Goal: Communication & Community: Ask a question

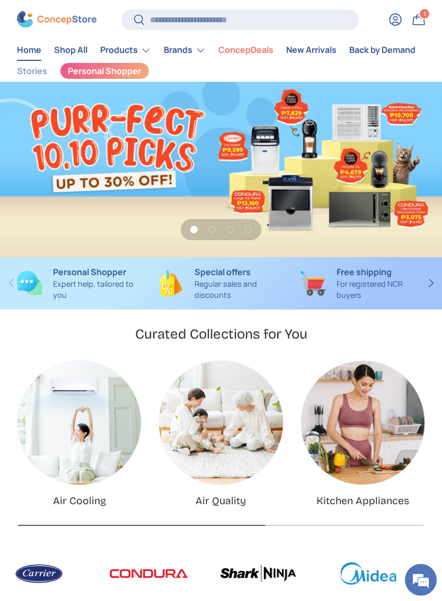
click at [419, 582] on em at bounding box center [420, 580] width 29 height 29
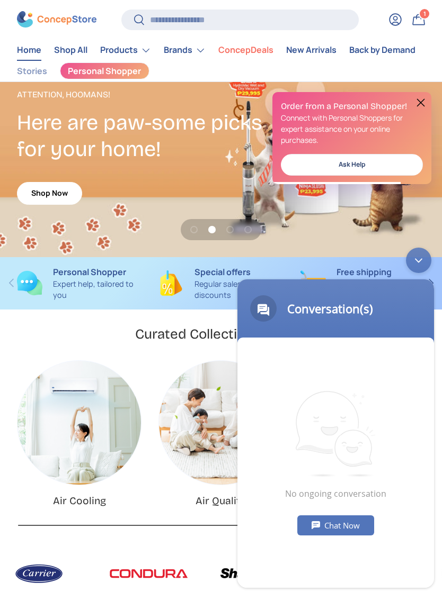
click at [335, 524] on div "Chat Now" at bounding box center [335, 526] width 77 height 20
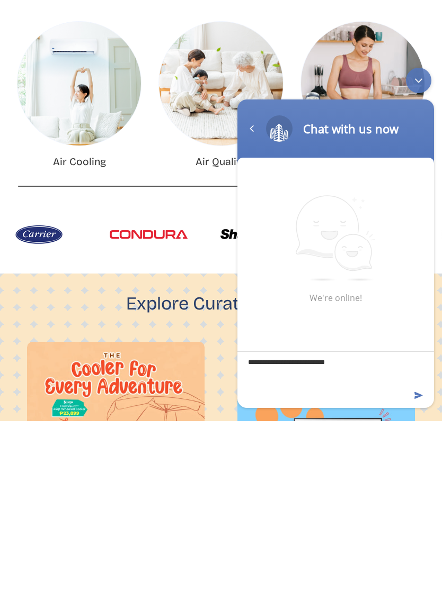
scroll to position [0, 883]
click at [372, 366] on textarea "**********" at bounding box center [335, 370] width 196 height 37
click at [343, 364] on textarea "**********" at bounding box center [335, 370] width 196 height 37
type textarea "**********"
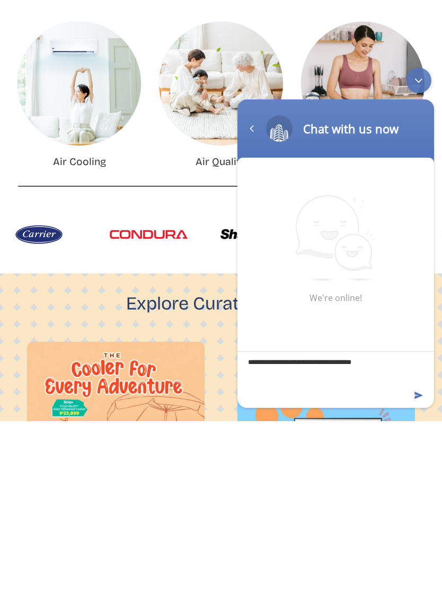
click at [422, 397] on em at bounding box center [419, 396] width 10 height 14
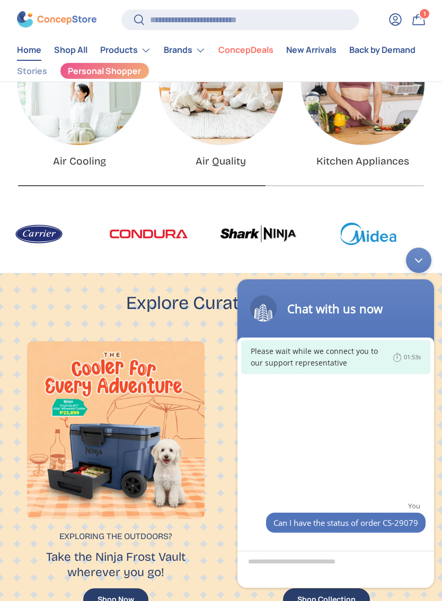
click at [398, 465] on div "You Can I have the status of order CS-29079" at bounding box center [335, 440] width 196 height 185
click at [343, 566] on textarea "Type your message and hit 'Enter'" at bounding box center [335, 569] width 196 height 37
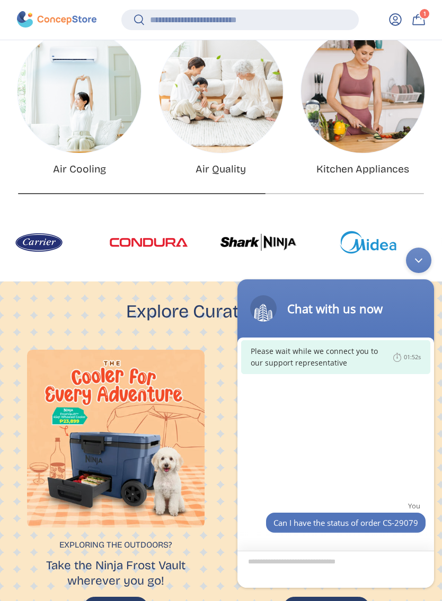
scroll to position [558, 0]
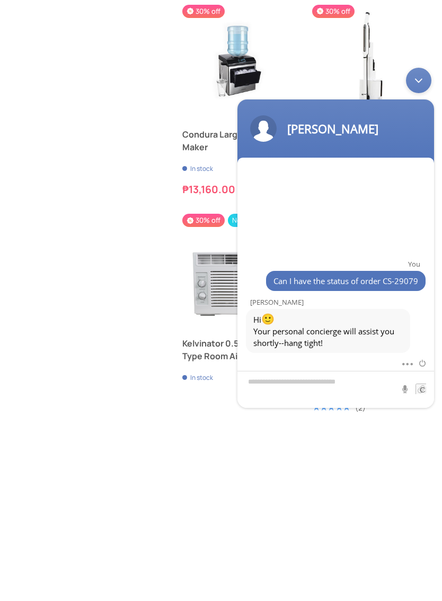
click at [419, 88] on div "Minimize live chat window" at bounding box center [418, 80] width 25 height 25
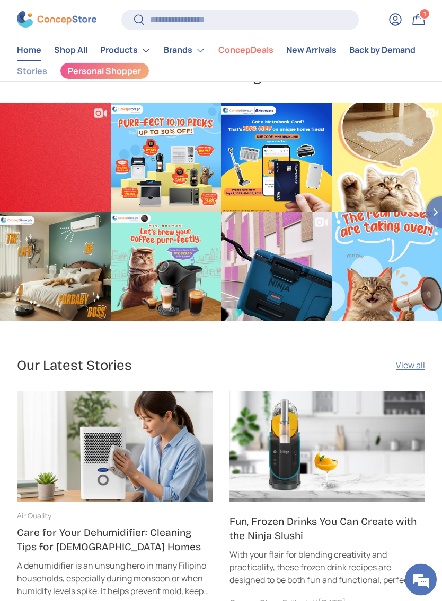
scroll to position [4342, 0]
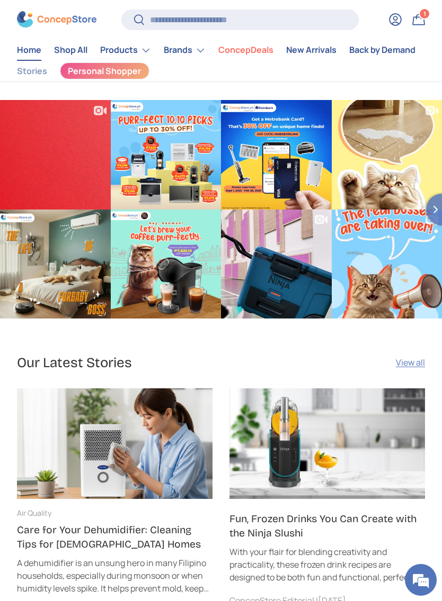
click at [421, 594] on em at bounding box center [420, 580] width 29 height 29
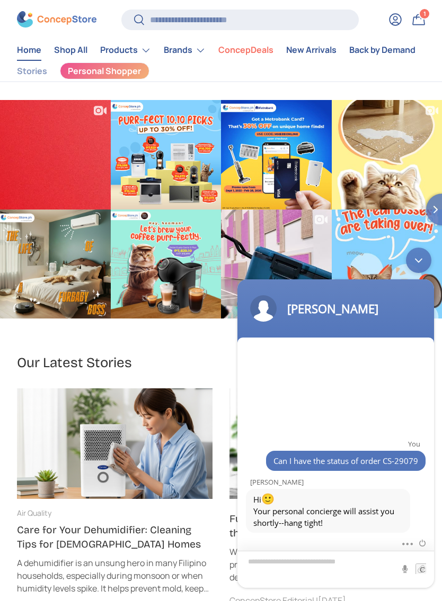
click at [343, 568] on textarea "Type your message and hit 'Enter'" at bounding box center [335, 569] width 196 height 37
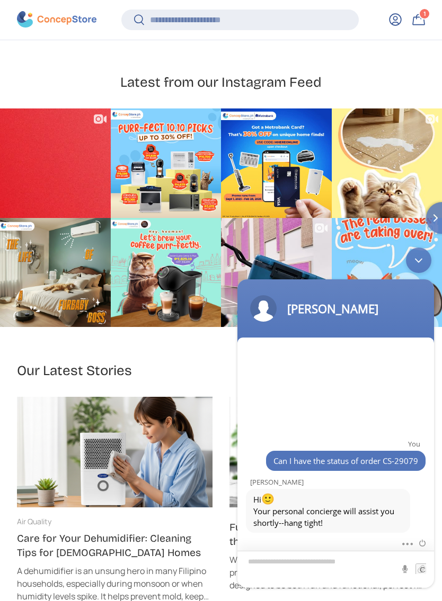
scroll to position [4529, 0]
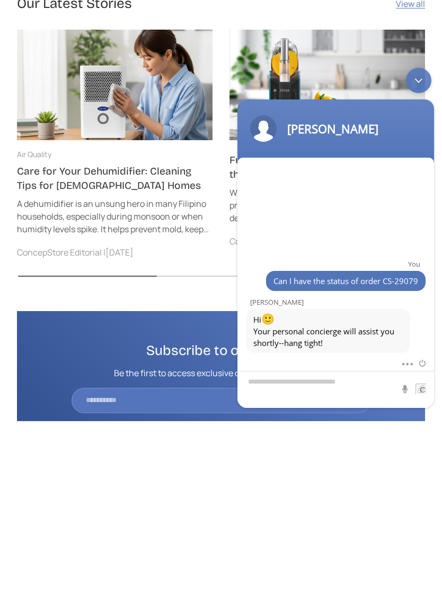
click at [409, 367] on div at bounding box center [412, 363] width 25 height 12
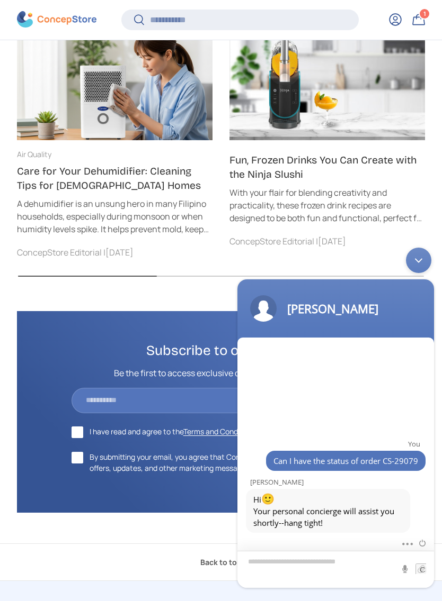
click at [293, 570] on textarea "Type your message and hit 'Enter'" at bounding box center [335, 569] width 196 height 37
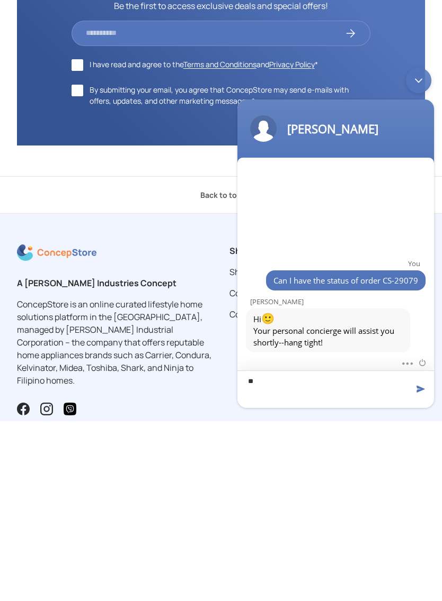
type textarea "*"
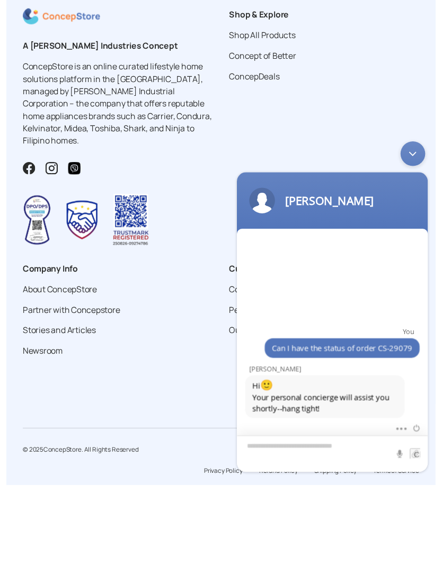
scroll to position [5178, 0]
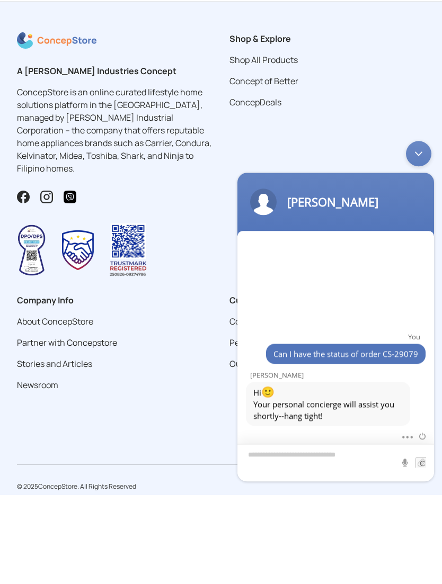
click at [323, 462] on textarea "Type your message and hit 'Enter'" at bounding box center [335, 463] width 196 height 38
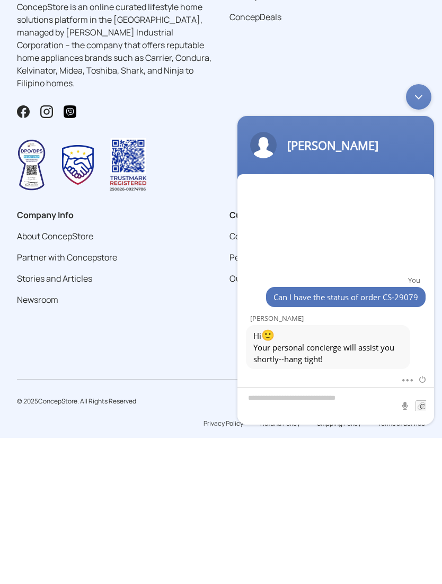
click at [293, 293] on span "Can I have the status of order CS-29079" at bounding box center [345, 297] width 145 height 12
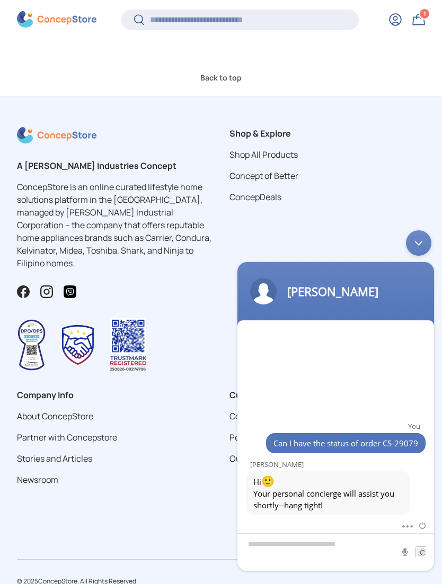
click at [232, 225] on em at bounding box center [232, 225] width 0 height 0
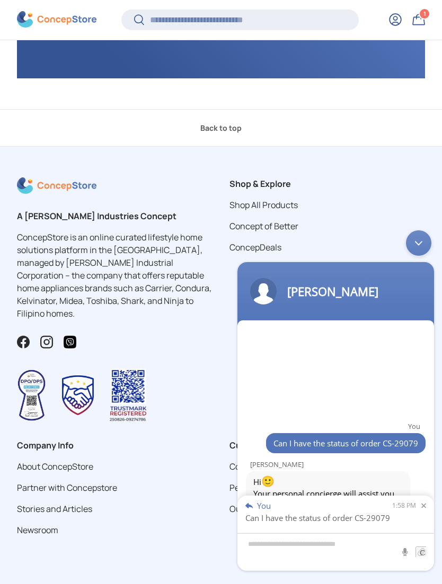
scroll to position [5178, 0]
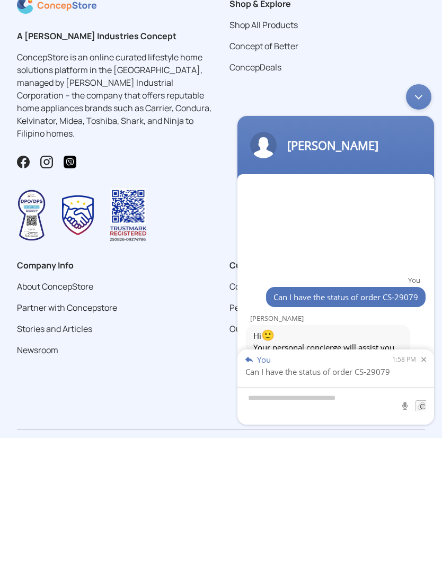
click at [255, 373] on div "You 1:58 PM Can I have the status of order CS-29079" at bounding box center [335, 367] width 196 height 37
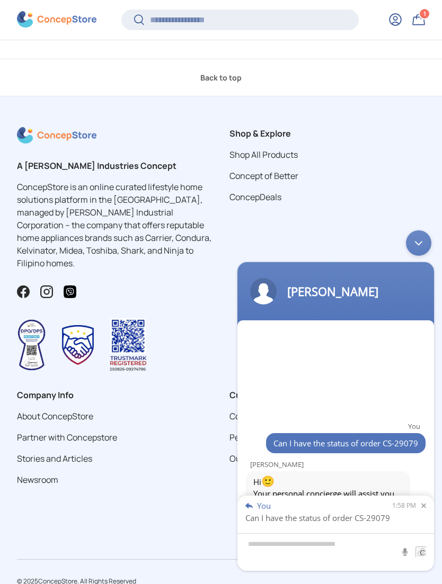
click at [394, 382] on div "You Can I have the status of order CS-29079 Kristine Constantino Hi 🙂 Your pers…" at bounding box center [335, 423] width 196 height 184
click at [420, 509] on div "1:58 PM" at bounding box center [409, 506] width 34 height 10
click at [421, 503] on em at bounding box center [421, 505] width 10 height 5
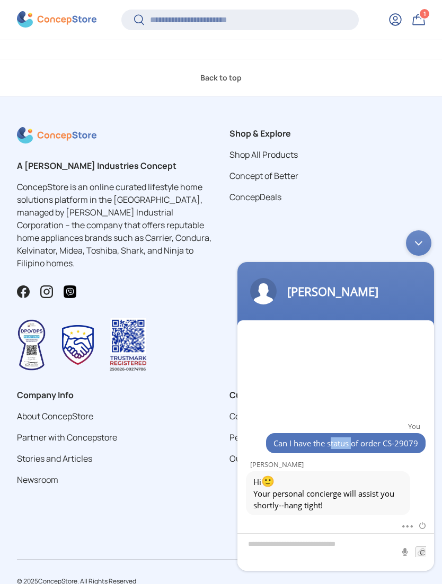
copy span "status"
click at [325, 540] on textarea "Type your message and hit 'Enter'" at bounding box center [335, 552] width 196 height 38
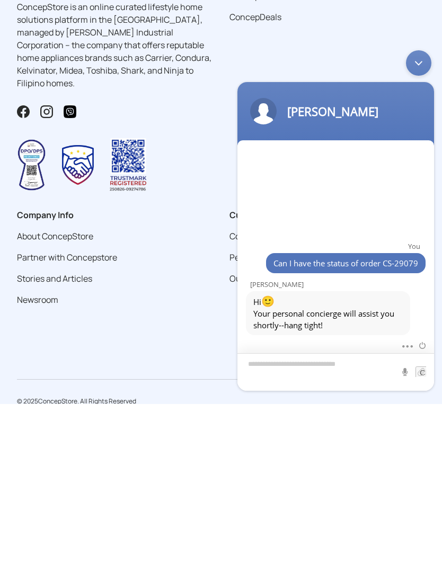
scroll to position [5228, 0]
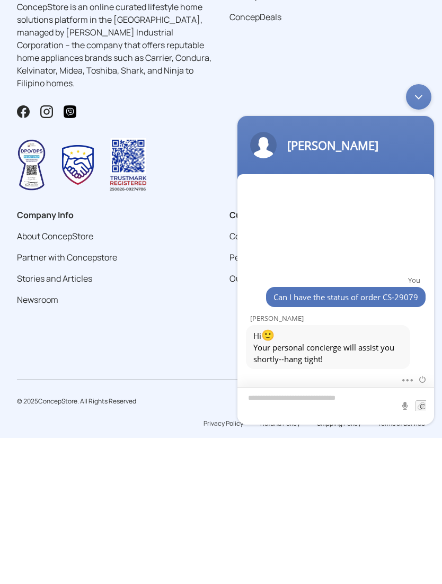
click at [257, 399] on textarea "Type your message and hit 'Enter'" at bounding box center [335, 406] width 196 height 38
paste textarea "******"
type textarea "*"
click at [398, 303] on div "Can I have the status of order CS-29079" at bounding box center [345, 297] width 159 height 20
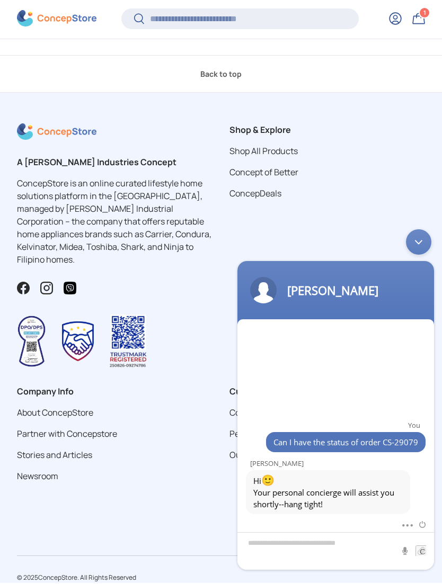
scroll to position [5144, 0]
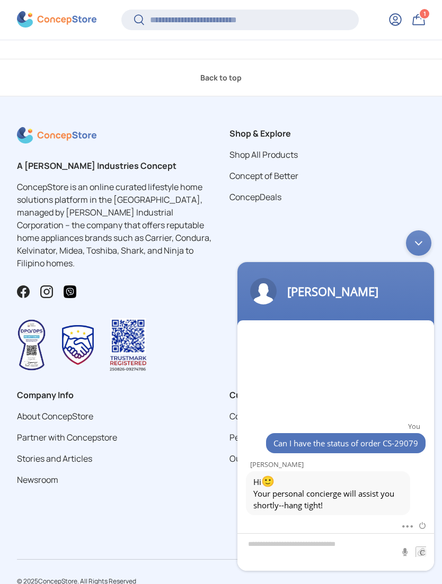
click at [407, 529] on span at bounding box center [404, 524] width 8 height 11
click at [336, 549] on textarea "Type your message and hit 'Enter'" at bounding box center [335, 552] width 196 height 38
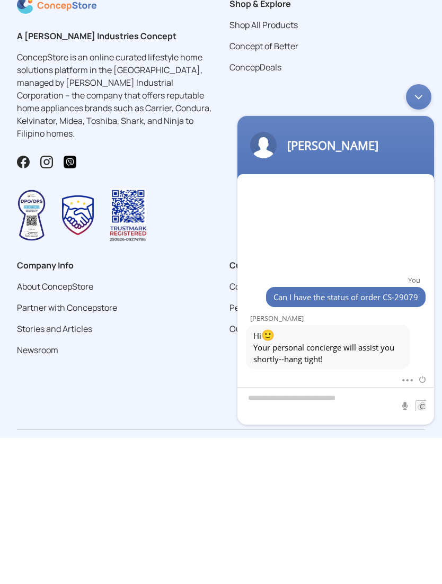
click at [344, 299] on span "Can I have the status of order CS-29079" at bounding box center [345, 297] width 145 height 12
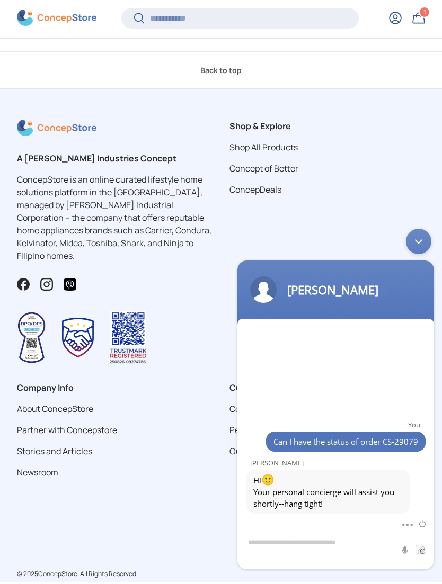
scroll to position [5144, 0]
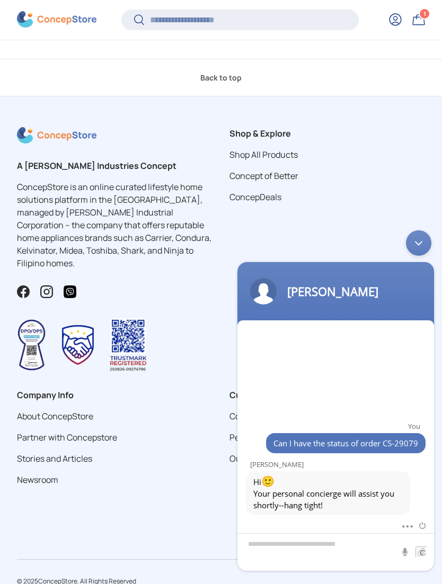
click at [370, 376] on div "You Can I have the status of order CS-29079 Kristine Constantino Hi 🙂 Your pers…" at bounding box center [335, 423] width 196 height 184
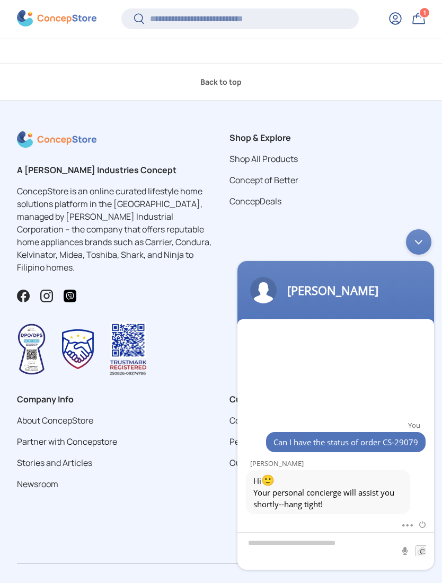
scroll to position [5194, 0]
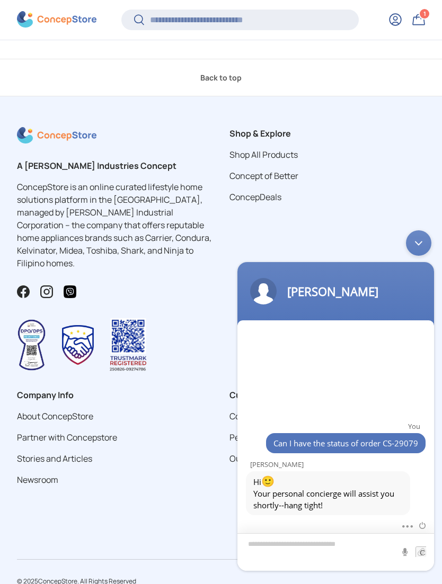
click at [331, 546] on textarea "Type your message and hit 'Enter'" at bounding box center [335, 552] width 196 height 38
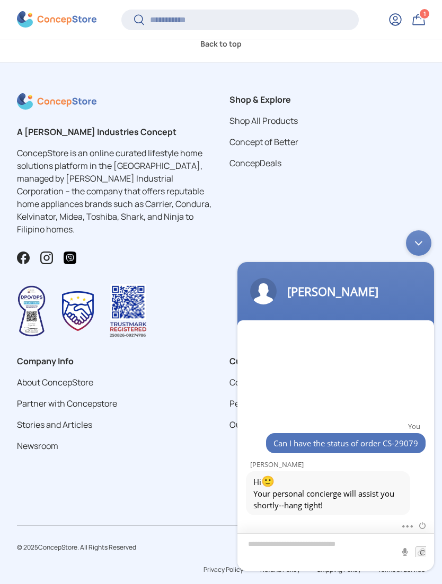
scroll to position [5195, 0]
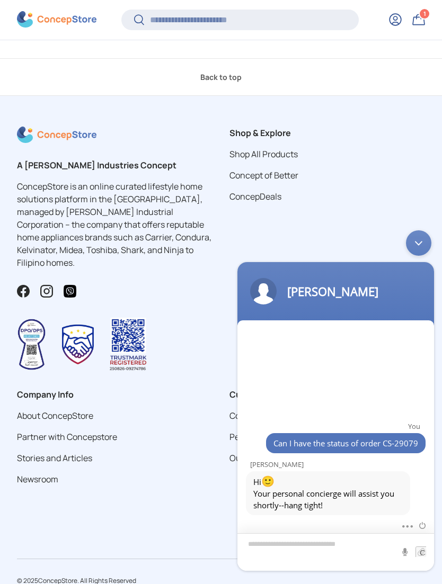
click at [322, 554] on textarea "Type your message and hit 'Enter'" at bounding box center [335, 552] width 196 height 38
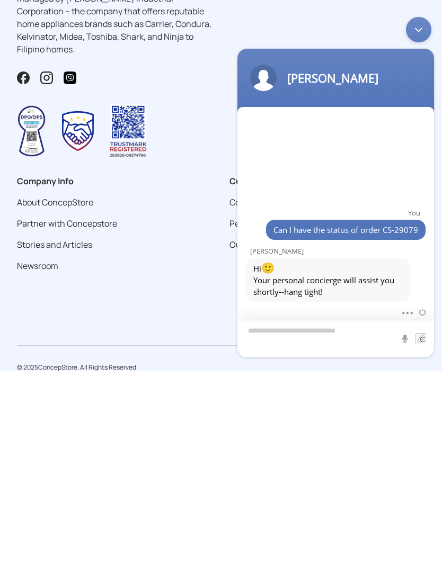
scroll to position [5228, 0]
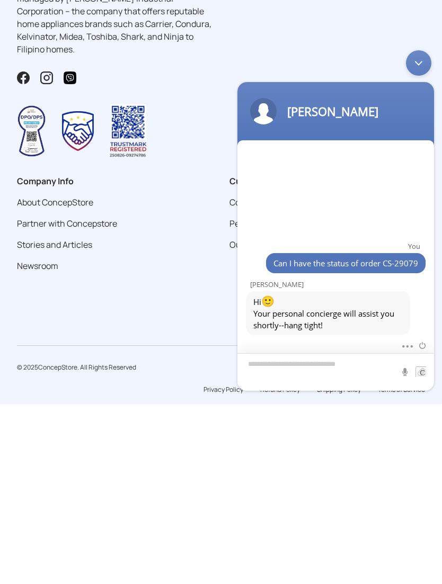
type textarea "*"
type textarea "**********"
click at [420, 373] on span at bounding box center [420, 371] width 11 height 11
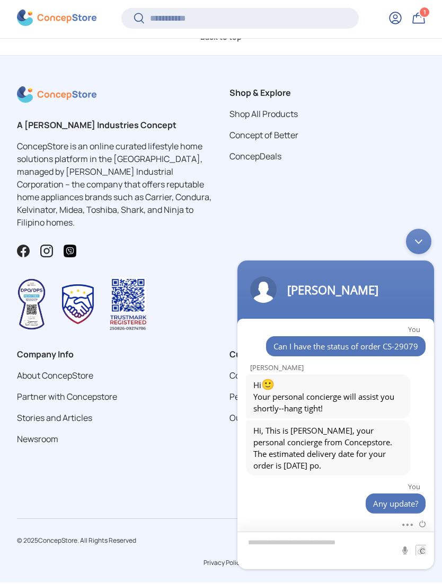
scroll to position [5178, 0]
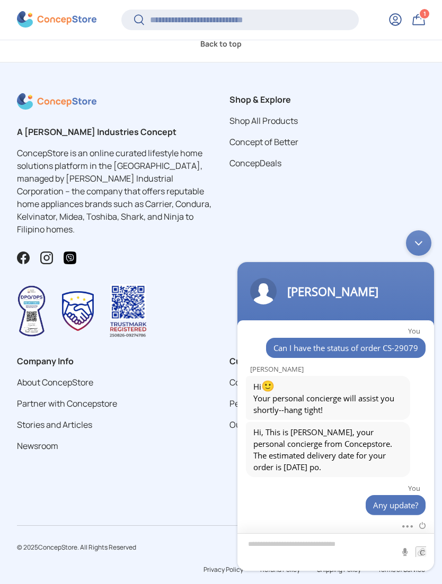
click at [327, 548] on textarea "Type your message and hit 'Enter'" at bounding box center [335, 552] width 196 height 38
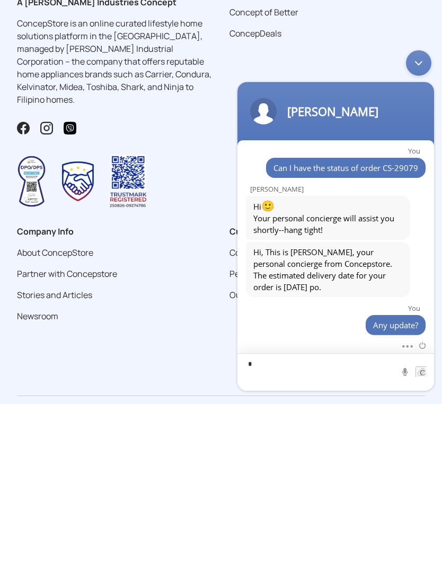
scroll to position [11, 0]
type textarea "**********"
click at [421, 372] on span at bounding box center [420, 371] width 11 height 11
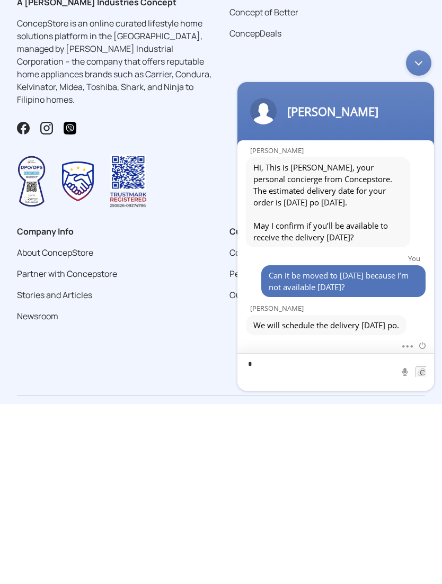
scroll to position [219, 0]
type textarea "*"
click at [424, 378] on textarea "**********" at bounding box center [335, 372] width 196 height 38
type textarea "**********"
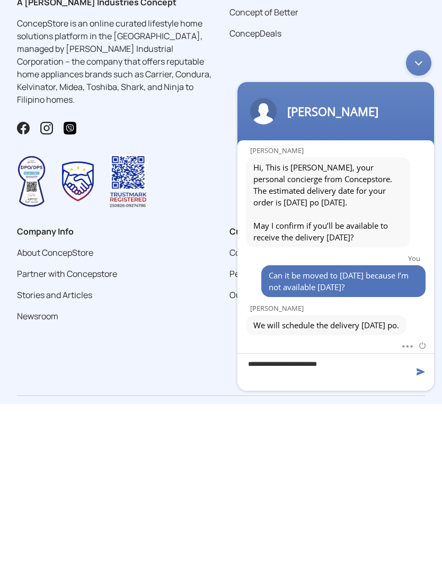
click at [419, 372] on span at bounding box center [420, 371] width 11 height 11
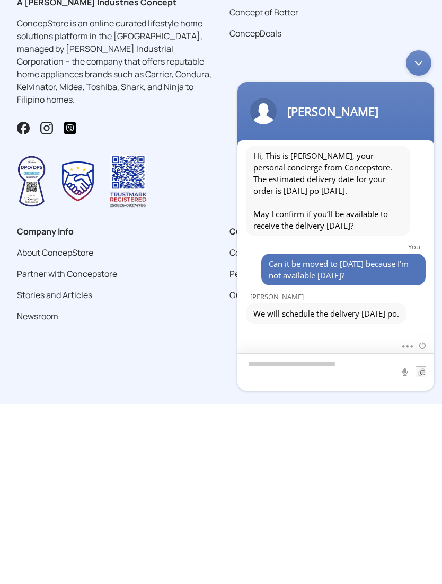
scroll to position [257, 0]
